Goal: Task Accomplishment & Management: Manage account settings

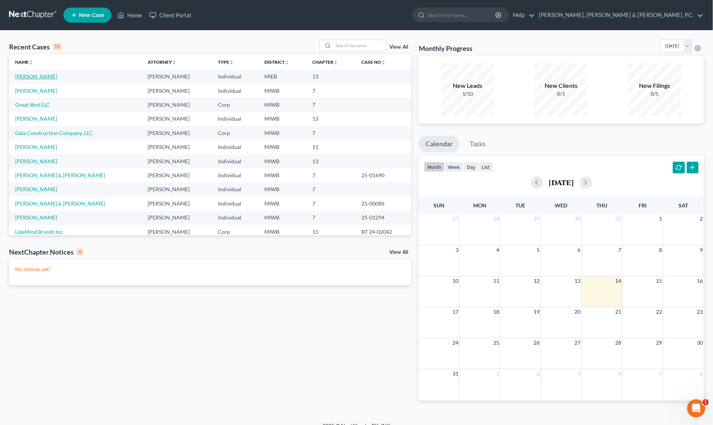
click at [21, 76] on link "[PERSON_NAME]" at bounding box center [36, 76] width 42 height 6
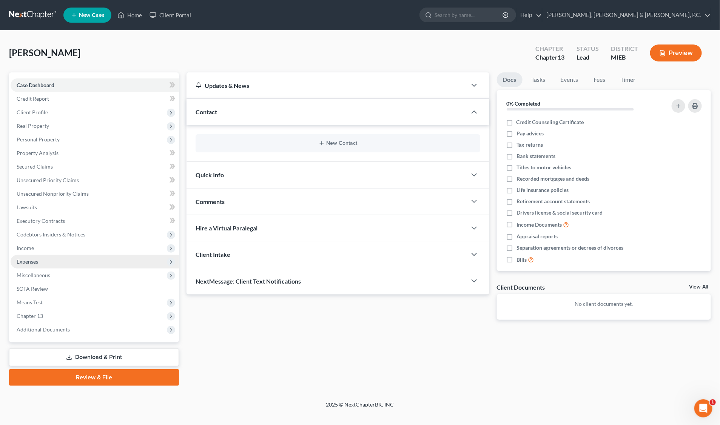
click at [48, 260] on span "Expenses" at bounding box center [95, 262] width 168 height 14
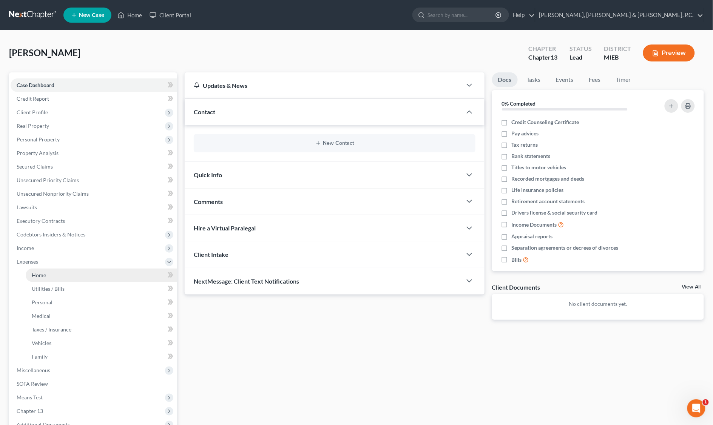
click at [46, 276] on link "Home" at bounding box center [101, 276] width 151 height 14
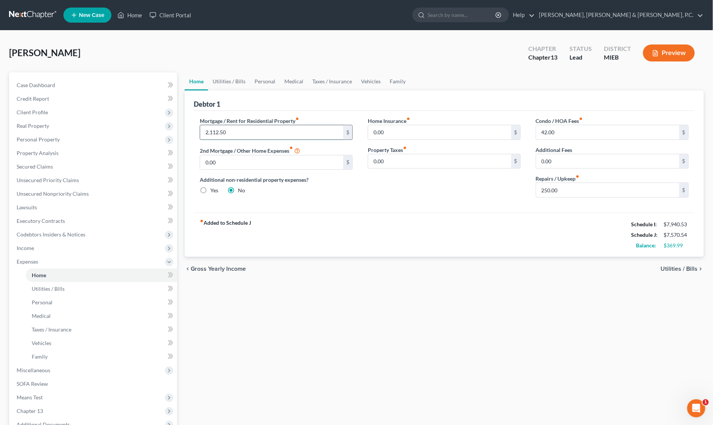
click at [239, 133] on input "2,112.50" at bounding box center [271, 132] width 143 height 14
type input "1,797.44"
click at [671, 47] on button "Preview" at bounding box center [669, 53] width 52 height 17
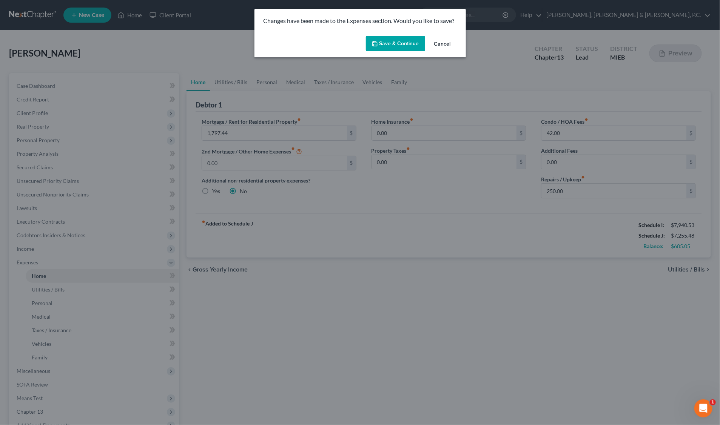
click at [402, 42] on button "Save & Continue" at bounding box center [395, 44] width 59 height 16
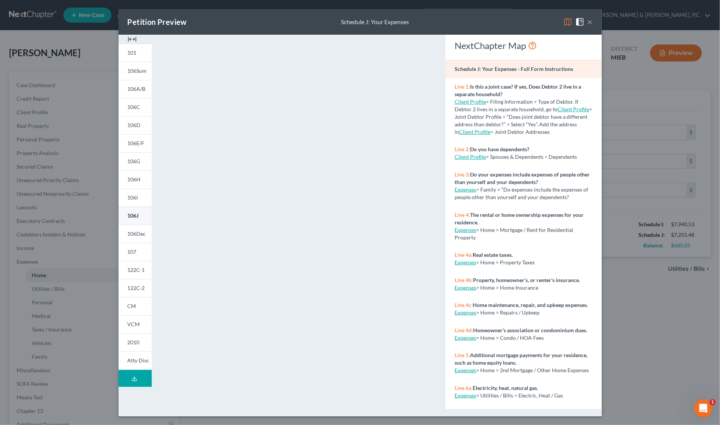
click at [137, 217] on span "106J" at bounding box center [133, 215] width 11 height 6
